Goal: Find contact information: Find contact information

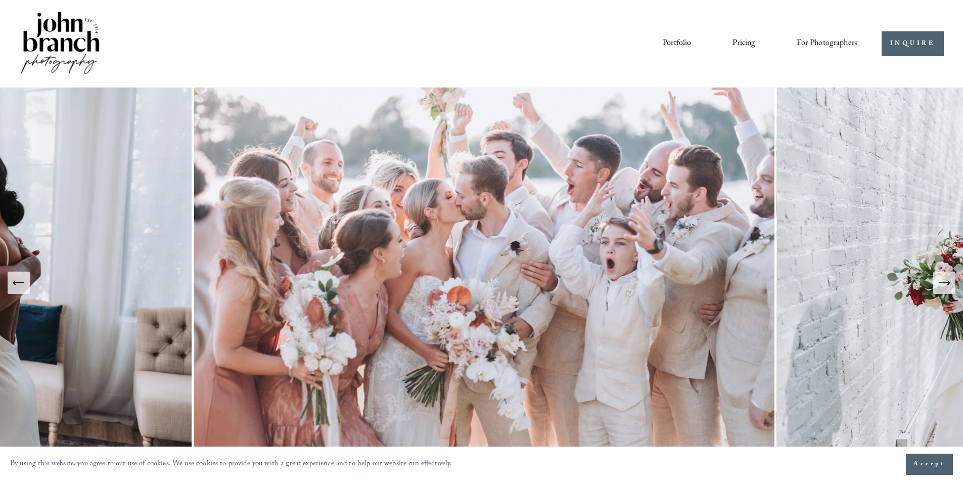
click at [679, 41] on link "Portfolio" at bounding box center [677, 43] width 28 height 17
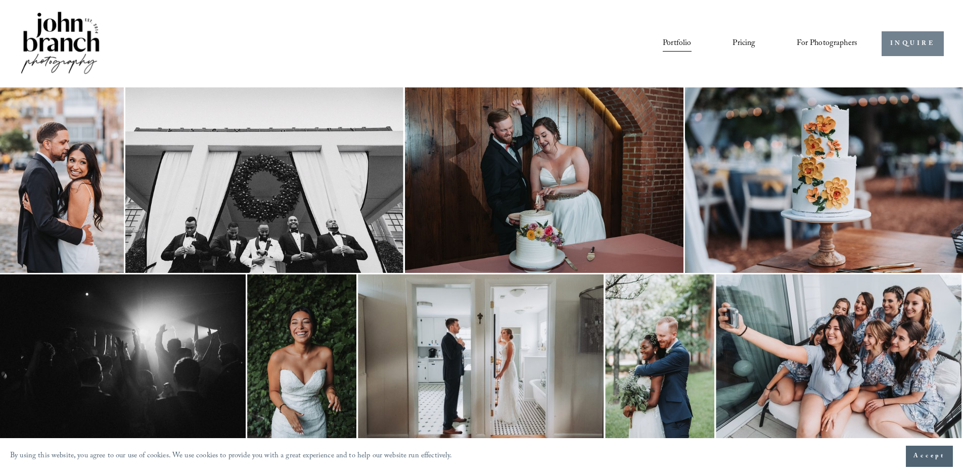
click at [926, 41] on div at bounding box center [481, 237] width 963 height 474
click at [898, 43] on link "INQUIRE" at bounding box center [912, 43] width 62 height 25
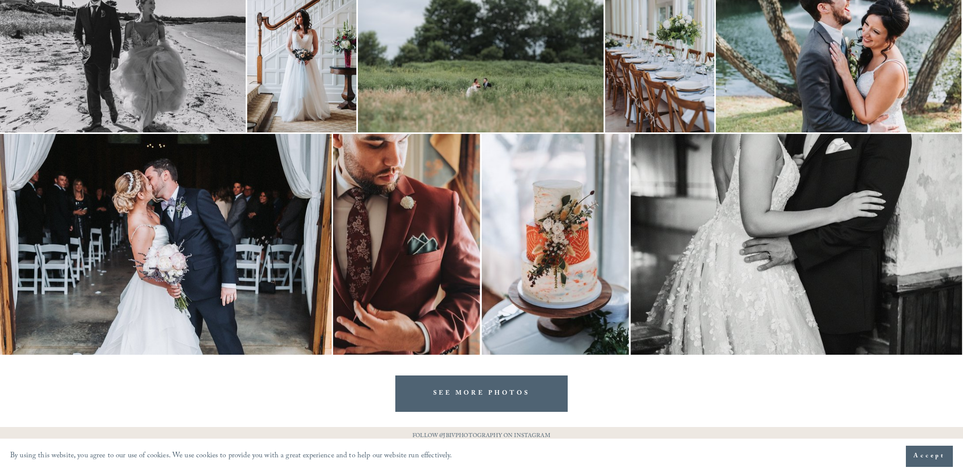
scroll to position [2025, 0]
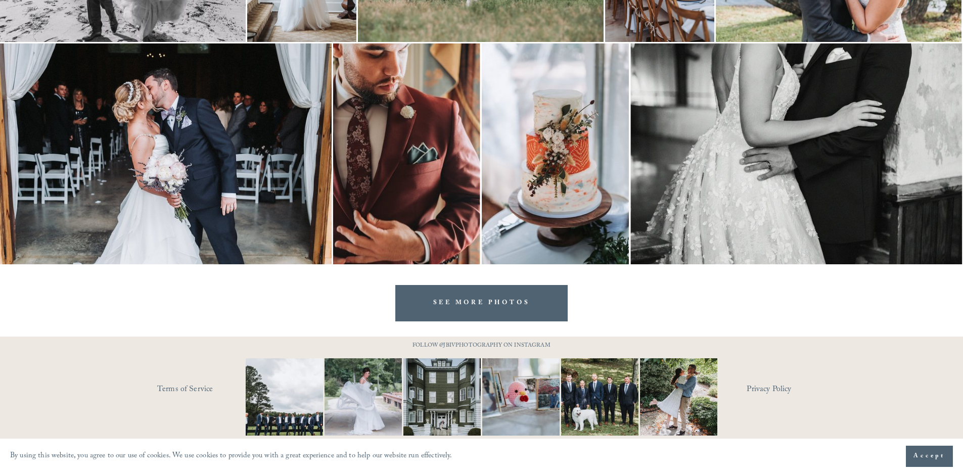
click at [933, 459] on span "Accept" at bounding box center [929, 456] width 32 height 10
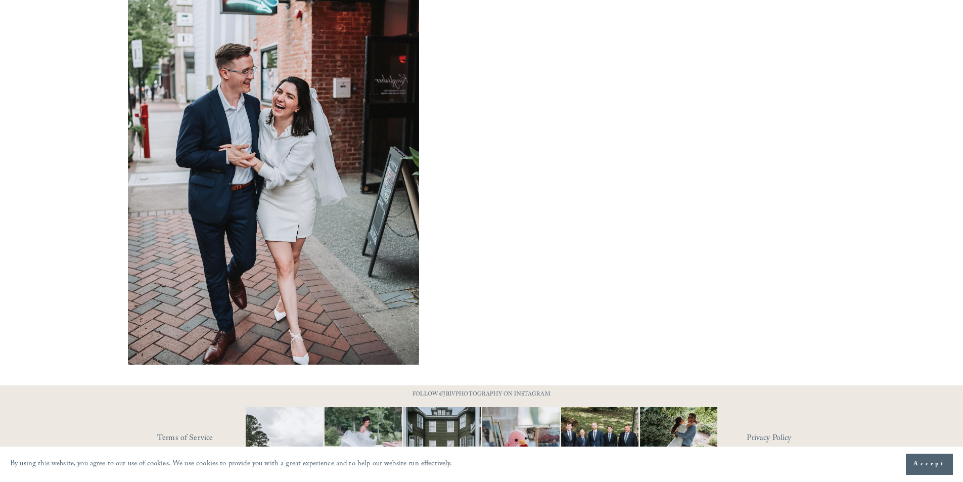
scroll to position [781, 0]
